Goal: Entertainment & Leisure: Consume media (video, audio)

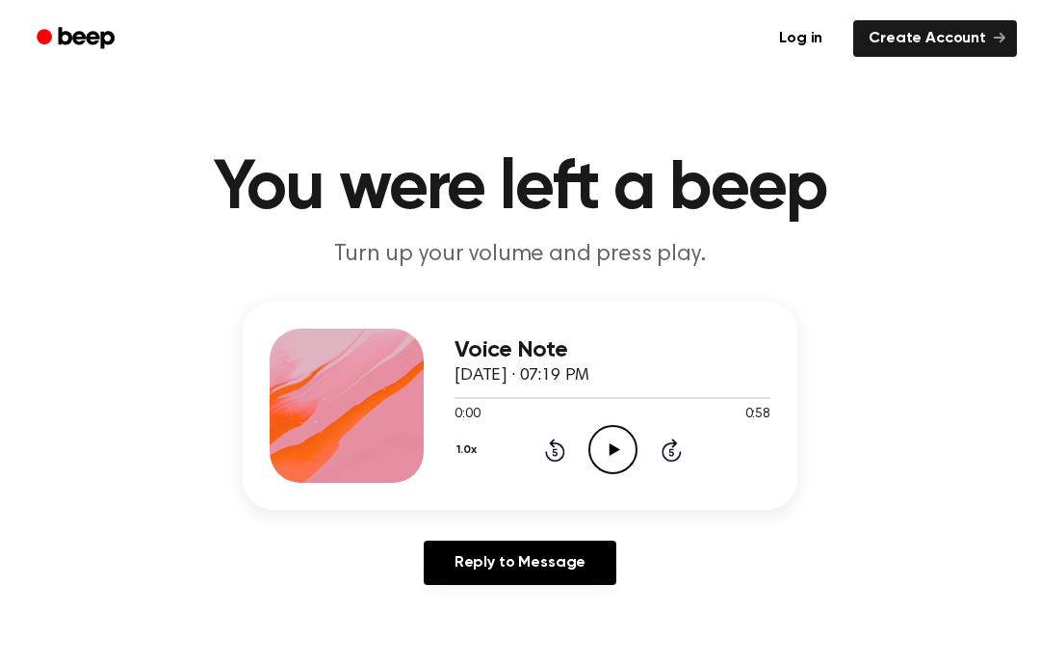
click at [608, 442] on icon "Play Audio" at bounding box center [613, 449] width 49 height 49
click at [616, 444] on icon at bounding box center [613, 449] width 9 height 13
click at [608, 457] on icon "Play Audio" at bounding box center [613, 449] width 49 height 49
click at [410, 624] on main "You were left a beep Turn up your volume and press play. Voice Note [DATE] · 07…" at bounding box center [520, 594] width 1040 height 1188
click at [605, 456] on icon "Pause Audio" at bounding box center [613, 449] width 49 height 49
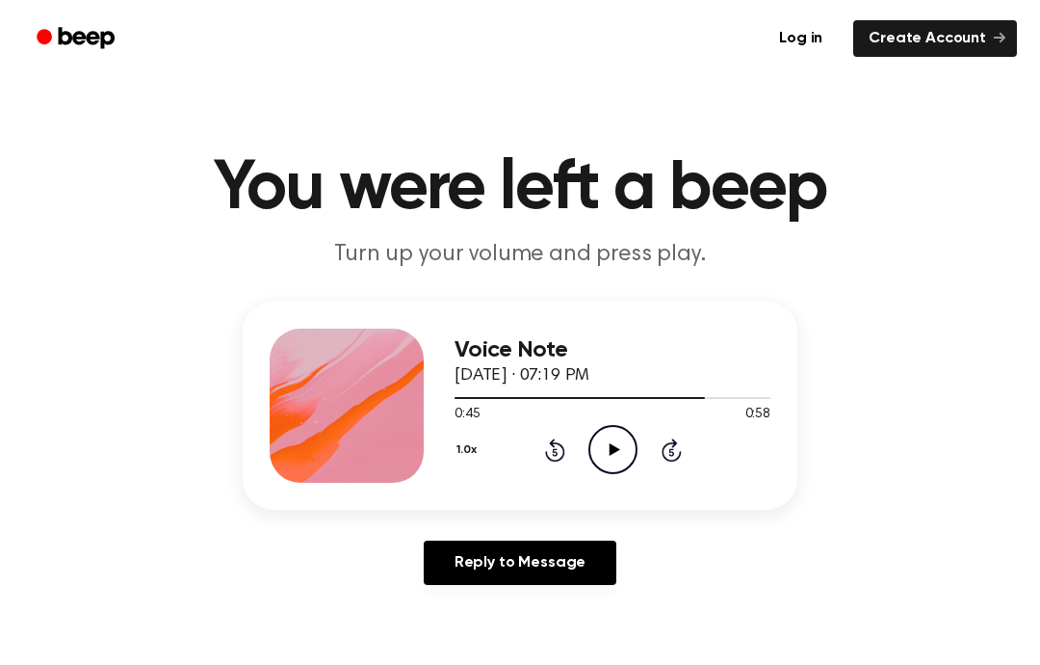
click at [86, 657] on main "You were left a beep Turn up your volume and press play. Voice Note [DATE] · 07…" at bounding box center [520, 594] width 1040 height 1188
click at [621, 456] on icon "Play Audio" at bounding box center [613, 449] width 49 height 49
click at [547, 451] on icon at bounding box center [555, 449] width 20 height 23
click at [526, 447] on div "1.0x Rewind 5 seconds Pause Audio Skip 5 seconds" at bounding box center [613, 449] width 316 height 49
click at [526, 446] on div "1.0x Rewind 5 seconds Pause Audio Skip 5 seconds" at bounding box center [613, 449] width 316 height 49
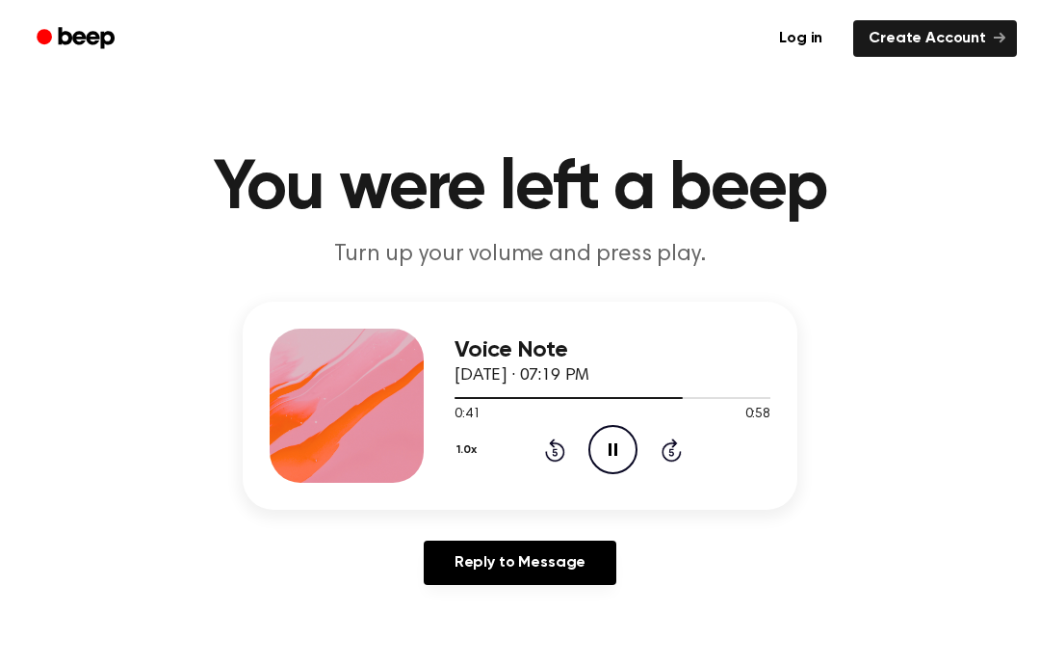
click at [539, 452] on div "1.0x Rewind 5 seconds Pause Audio Skip 5 seconds" at bounding box center [613, 449] width 316 height 49
click at [542, 454] on div "1.0x Rewind 5 seconds Pause Audio Skip 5 seconds" at bounding box center [613, 449] width 316 height 49
click at [559, 454] on icon "Rewind 5 seconds" at bounding box center [554, 449] width 21 height 25
click at [565, 449] on icon at bounding box center [555, 449] width 20 height 23
click at [558, 448] on icon "Rewind 5 seconds" at bounding box center [554, 449] width 21 height 25
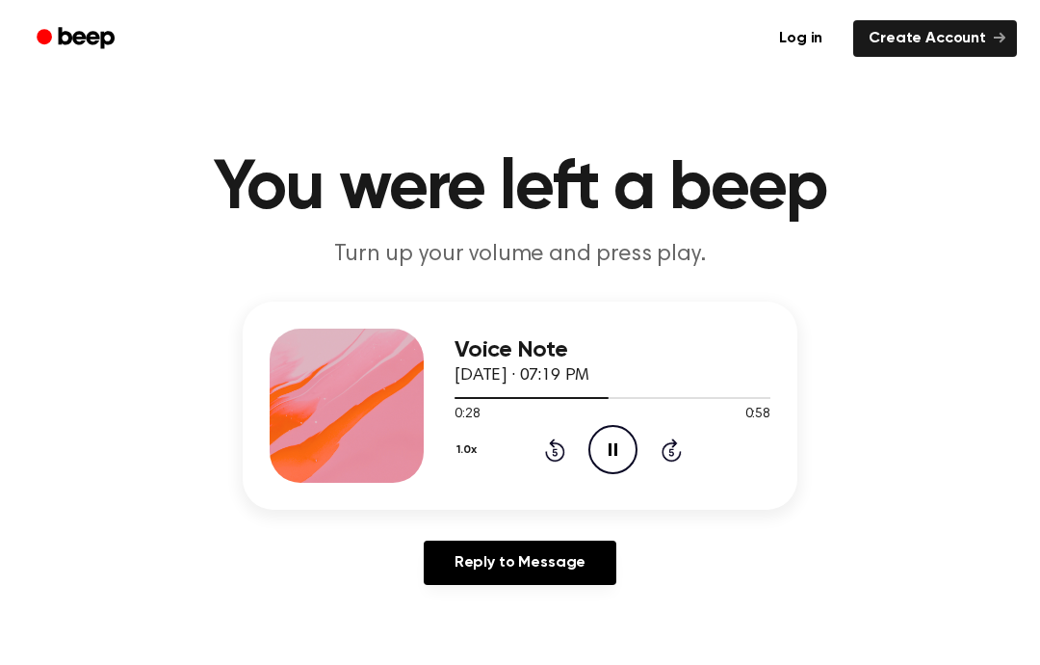
click at [551, 439] on icon "Rewind 5 seconds" at bounding box center [554, 449] width 21 height 25
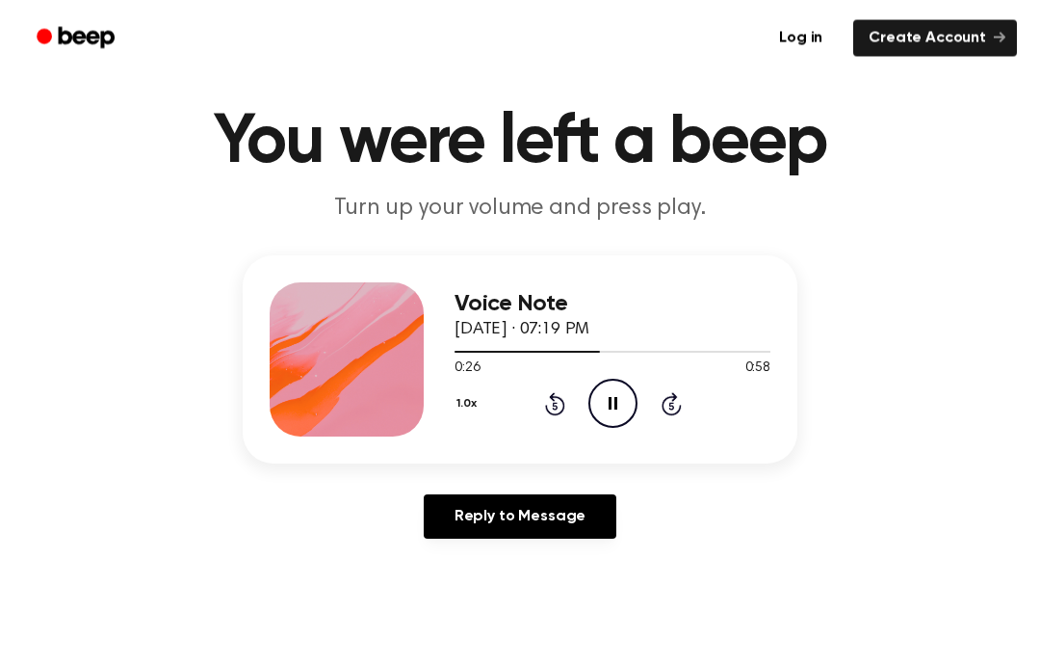
scroll to position [48, 0]
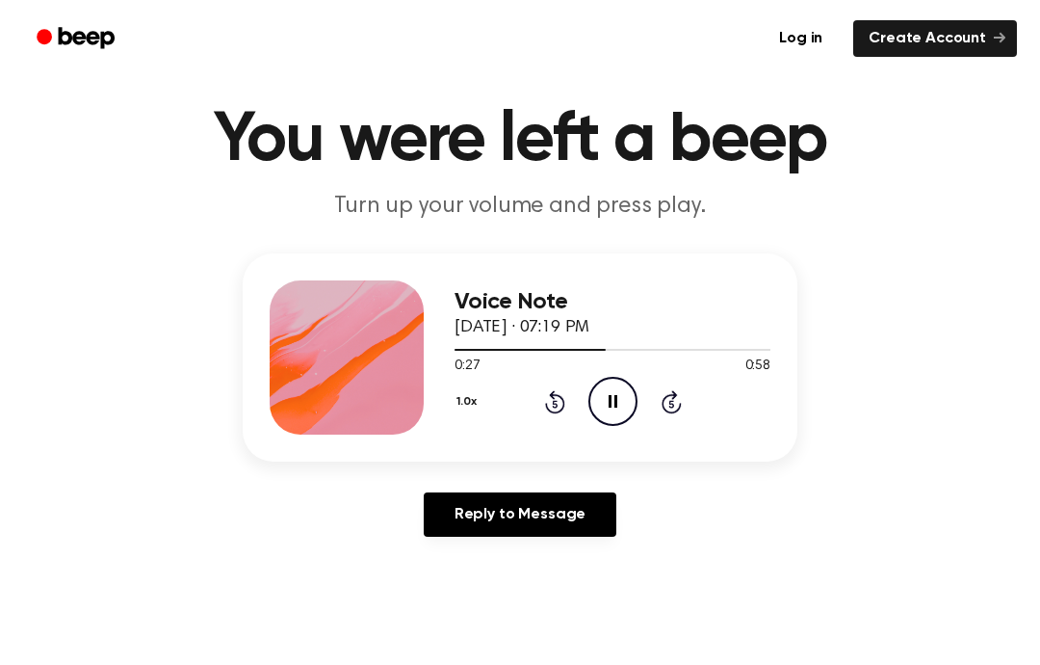
click at [562, 407] on icon "Rewind 5 seconds" at bounding box center [554, 401] width 21 height 25
click at [553, 399] on icon at bounding box center [555, 401] width 20 height 23
click at [540, 393] on div "1.0x Rewind 5 seconds Pause Audio Skip 5 seconds" at bounding box center [613, 401] width 316 height 49
click at [547, 405] on icon at bounding box center [555, 401] width 20 height 23
click at [556, 403] on icon "Rewind 5 seconds" at bounding box center [554, 401] width 21 height 25
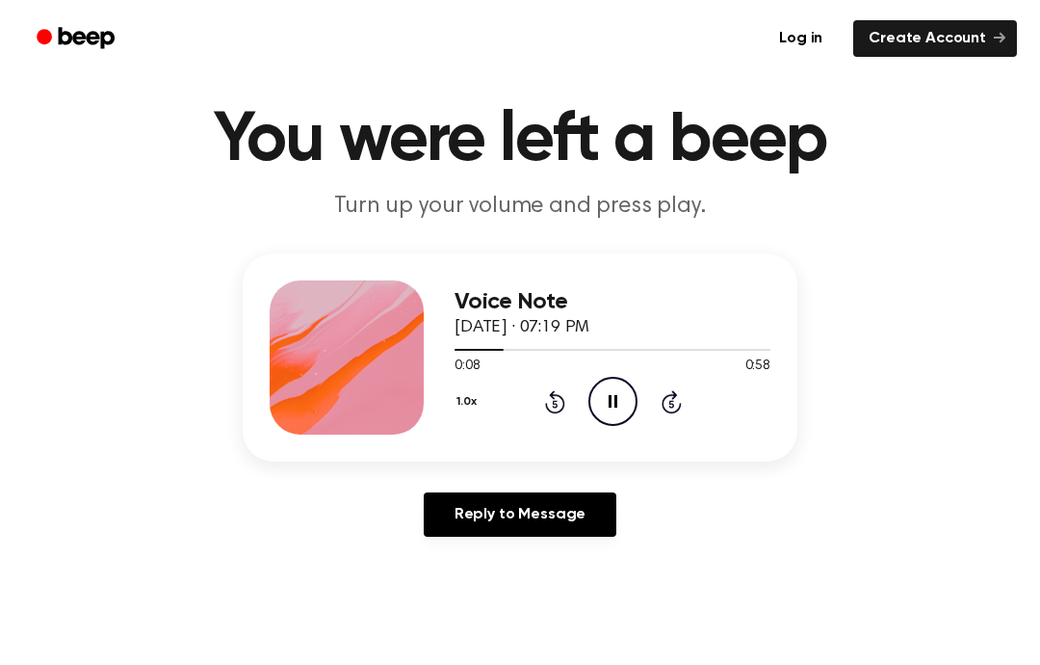
click at [621, 398] on icon "Pause Audio" at bounding box center [613, 401] width 49 height 49
click at [562, 411] on icon at bounding box center [555, 401] width 20 height 23
click at [539, 413] on div "1.0x Rewind 5 seconds Play Audio Skip 5 seconds" at bounding box center [613, 401] width 316 height 49
click at [539, 412] on div "1.0x Rewind 5 seconds Play Audio Skip 5 seconds" at bounding box center [613, 401] width 316 height 49
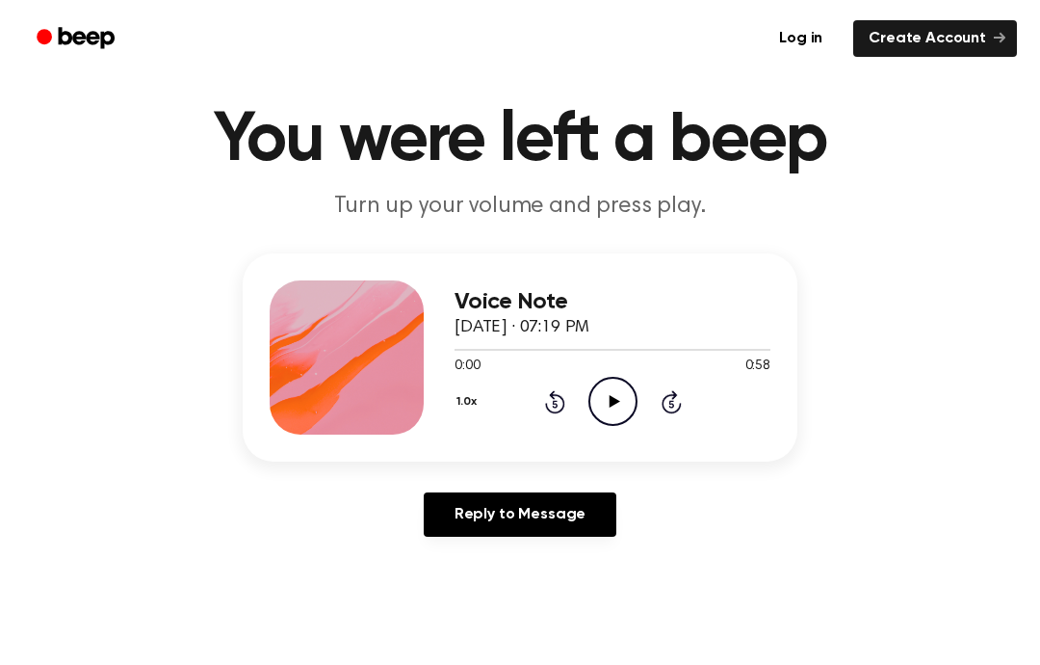
click at [586, 403] on div "1.0x Rewind 5 seconds Play Audio Skip 5 seconds" at bounding box center [613, 401] width 316 height 49
click at [607, 407] on icon "Play Audio" at bounding box center [613, 401] width 49 height 49
click at [560, 409] on icon at bounding box center [555, 401] width 20 height 23
click at [558, 403] on icon "Rewind 5 seconds" at bounding box center [554, 401] width 21 height 25
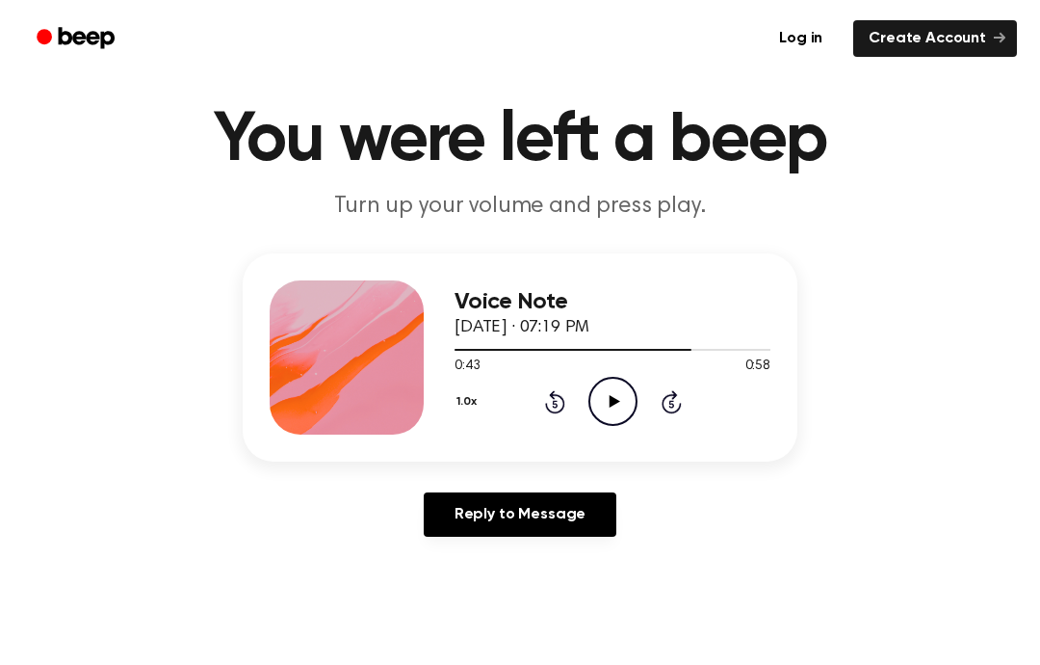
click at [539, 415] on div "1.0x Rewind 5 seconds Play Audio Skip 5 seconds" at bounding box center [613, 401] width 316 height 49
click at [539, 426] on div "Voice Note [DATE] · 07:19 PM 0:43 0:58 Your browser does not support the [objec…" at bounding box center [613, 357] width 316 height 154
click at [545, 400] on icon "Rewind 5 seconds" at bounding box center [554, 401] width 21 height 25
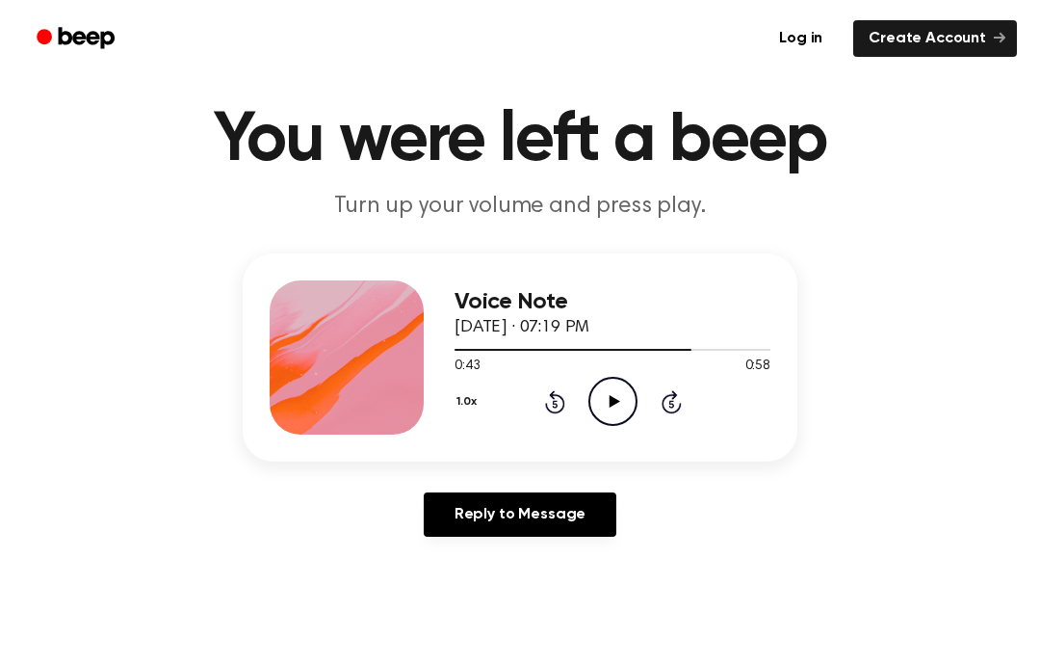
click at [544, 400] on icon "Rewind 5 seconds" at bounding box center [554, 401] width 21 height 25
click at [549, 395] on icon at bounding box center [555, 401] width 20 height 23
click at [549, 394] on icon "Rewind 5 seconds" at bounding box center [554, 401] width 21 height 25
click at [550, 413] on icon "Rewind 5 seconds" at bounding box center [554, 401] width 21 height 25
click at [537, 404] on div "1.0x Rewind 5 seconds Play Audio Skip 5 seconds" at bounding box center [613, 401] width 316 height 49
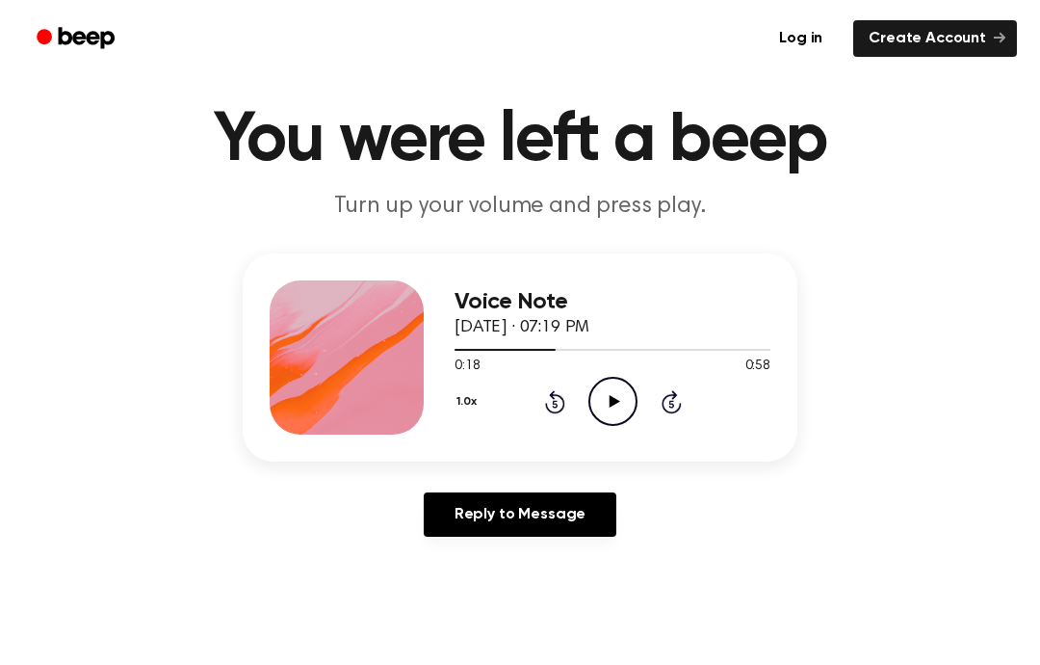
click at [560, 392] on icon "Rewind 5 seconds" at bounding box center [554, 401] width 21 height 25
click at [553, 404] on icon at bounding box center [554, 404] width 5 height 8
click at [544, 393] on icon "Rewind 5 seconds" at bounding box center [554, 401] width 21 height 25
click at [540, 389] on div "1.0x Rewind 5 seconds Play Audio Skip 5 seconds" at bounding box center [613, 401] width 316 height 49
click at [550, 410] on icon at bounding box center [555, 401] width 20 height 23
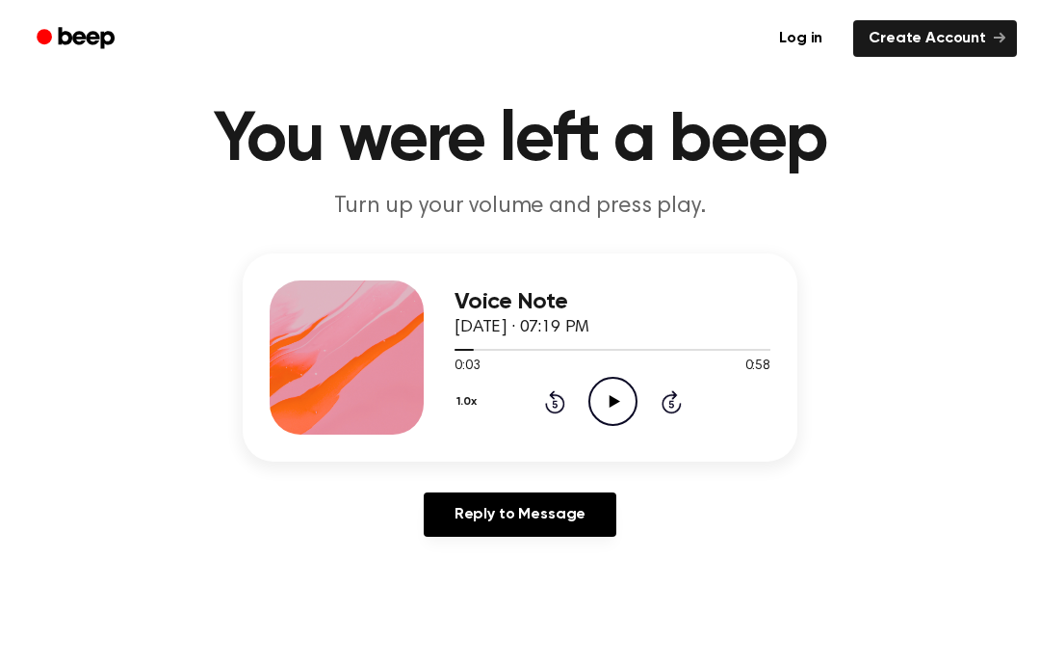
click at [549, 410] on icon at bounding box center [555, 401] width 20 height 23
click at [551, 392] on icon "Rewind 5 seconds" at bounding box center [554, 401] width 21 height 25
